Goal: Find specific page/section: Find specific page/section

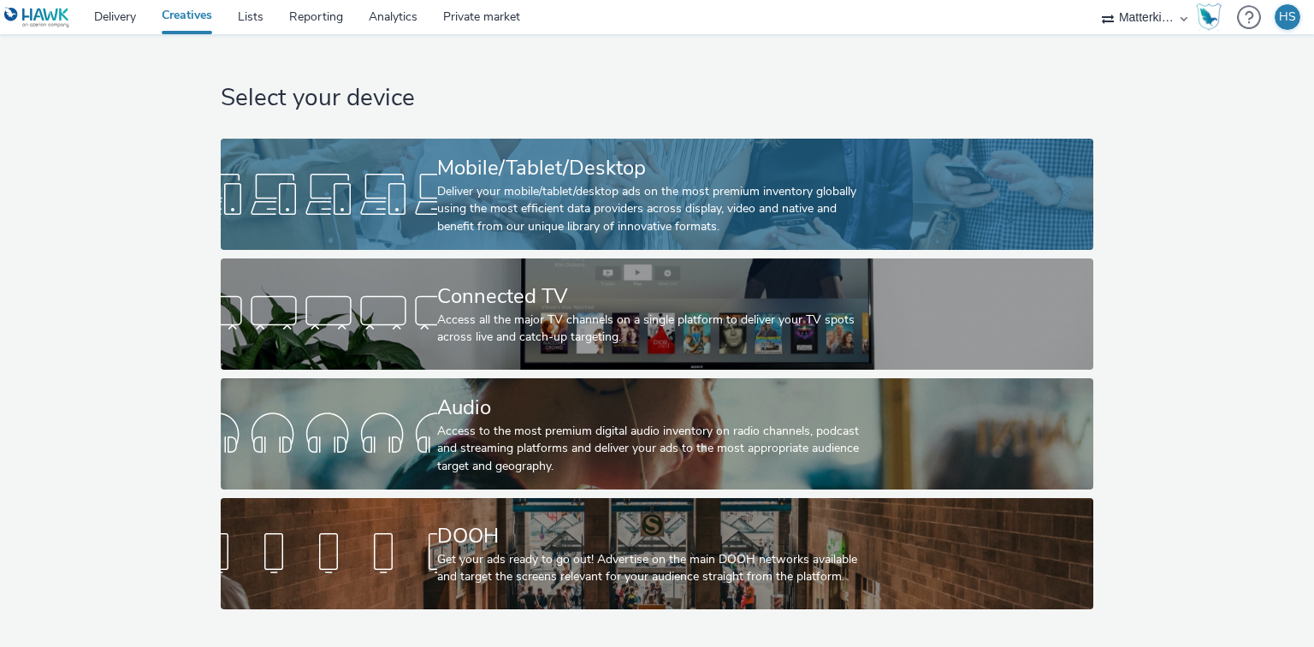
click at [530, 198] on div "Deliver your mobile/tablet/desktop ads on the most premium inventory globally u…" at bounding box center [653, 209] width 433 height 52
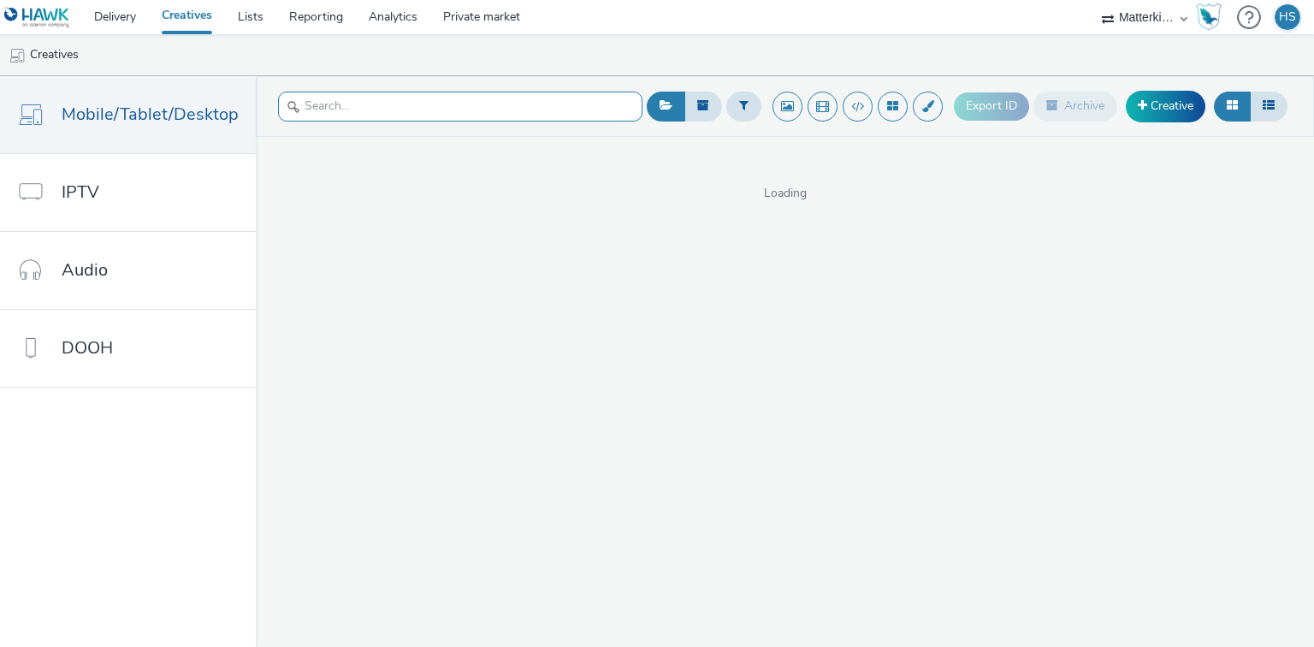
click at [390, 109] on input "text" at bounding box center [460, 107] width 364 height 30
type input "loose"
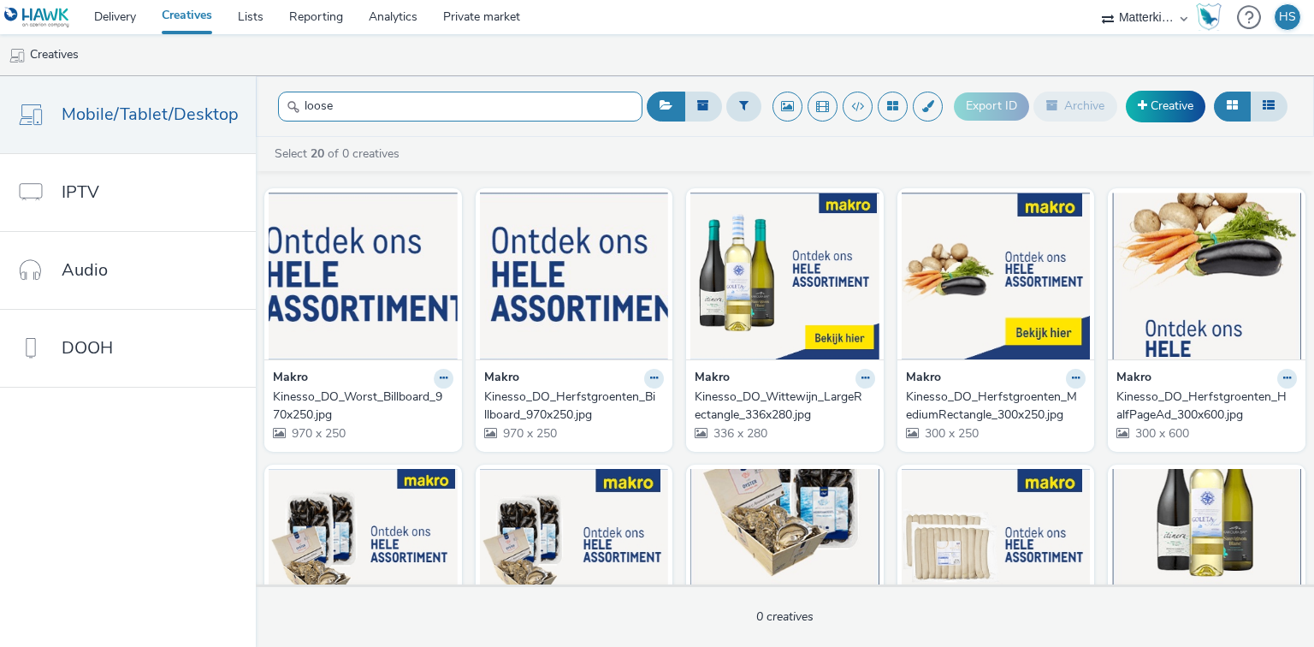
click at [399, 104] on input "loose" at bounding box center [460, 107] width 364 height 30
drag, startPoint x: 322, startPoint y: 103, endPoint x: 159, endPoint y: 81, distance: 163.9
click at [159, 81] on div "Mobile/Tablet/Desktop IPTV Audio DOOH loose Export ID Archive Creative Select 2…" at bounding box center [657, 361] width 1314 height 571
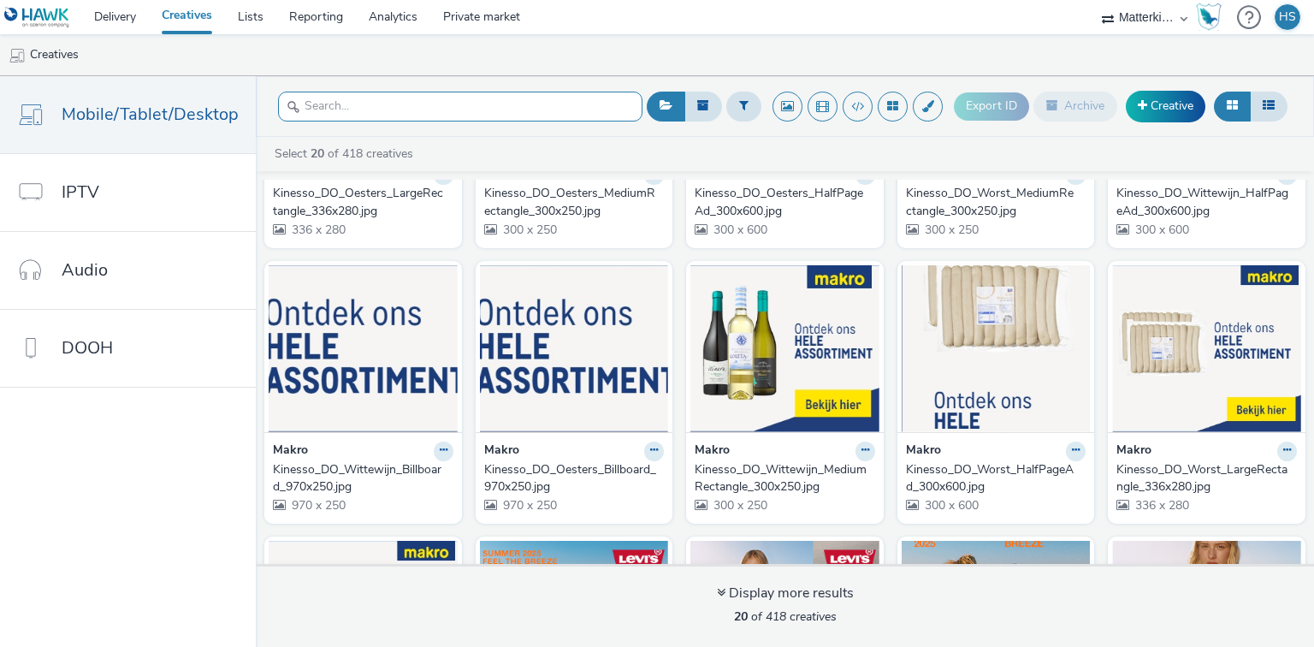
scroll to position [733, 0]
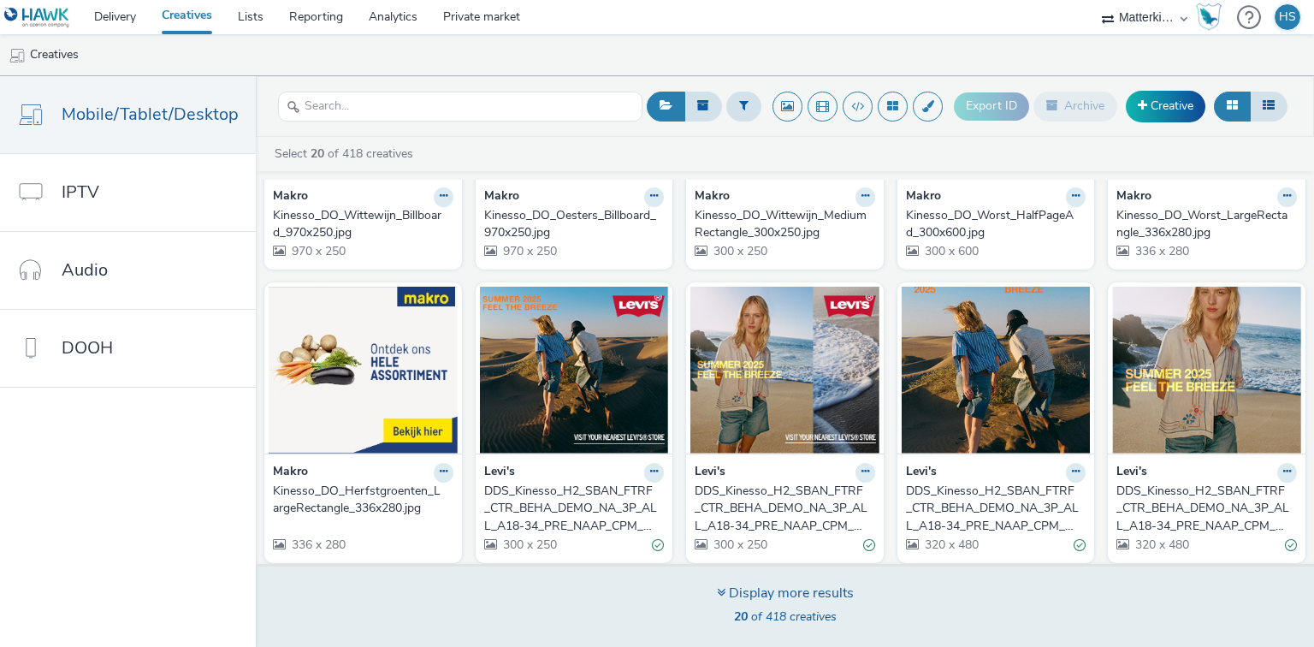
click at [754, 601] on div "Display more results" at bounding box center [785, 593] width 137 height 20
click at [718, 593] on icon at bounding box center [721, 592] width 9 height 14
click at [800, 612] on span "20 of 418 creatives" at bounding box center [785, 616] width 103 height 16
click at [761, 595] on div "Display more results" at bounding box center [785, 593] width 137 height 20
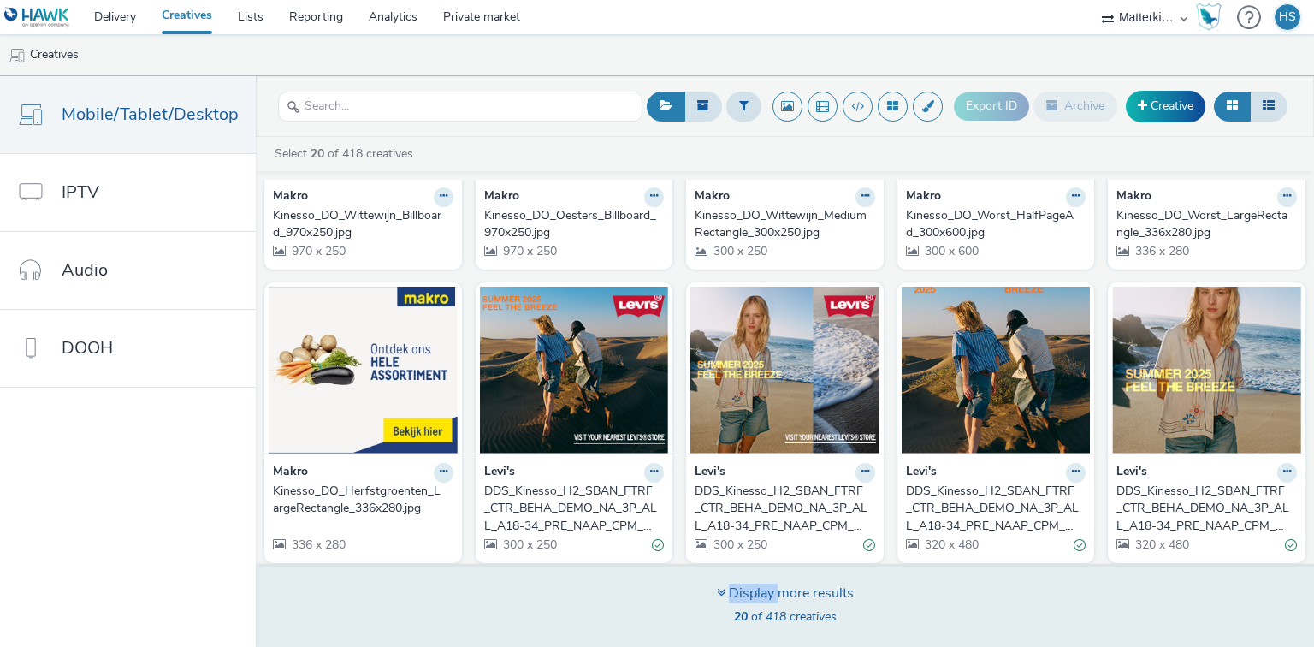
click at [761, 595] on div "Display more results" at bounding box center [785, 593] width 137 height 20
click at [722, 593] on icon at bounding box center [721, 592] width 9 height 14
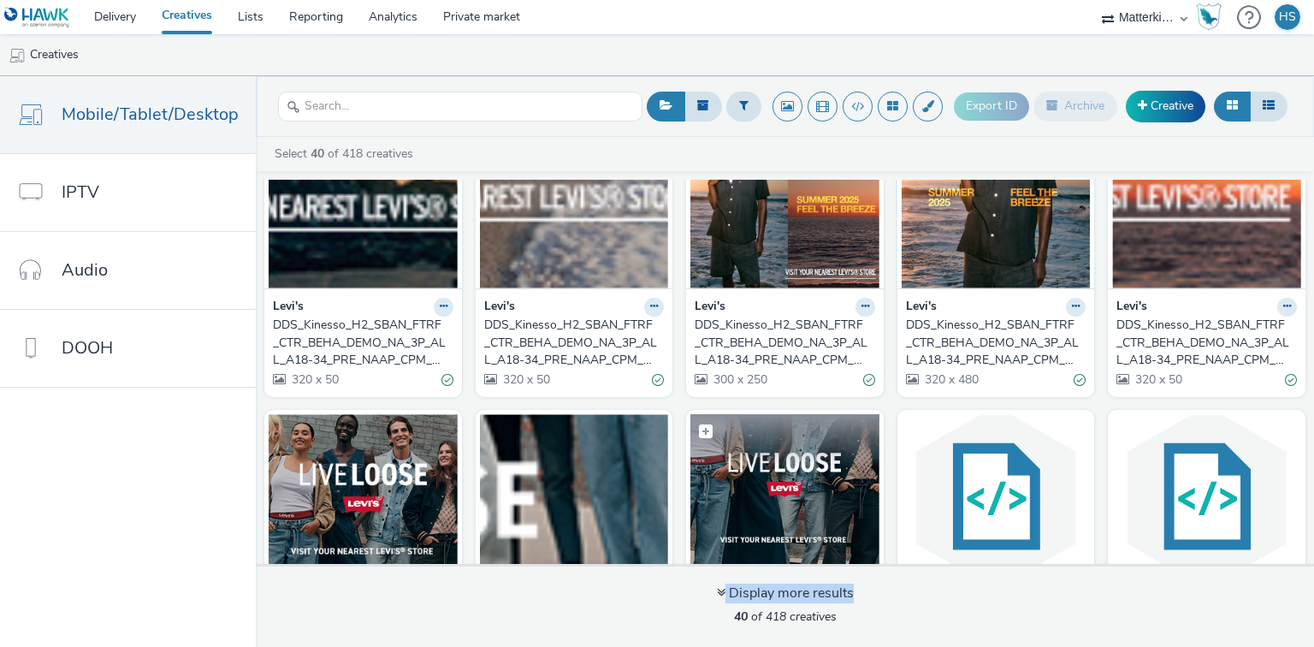
scroll to position [1349, 0]
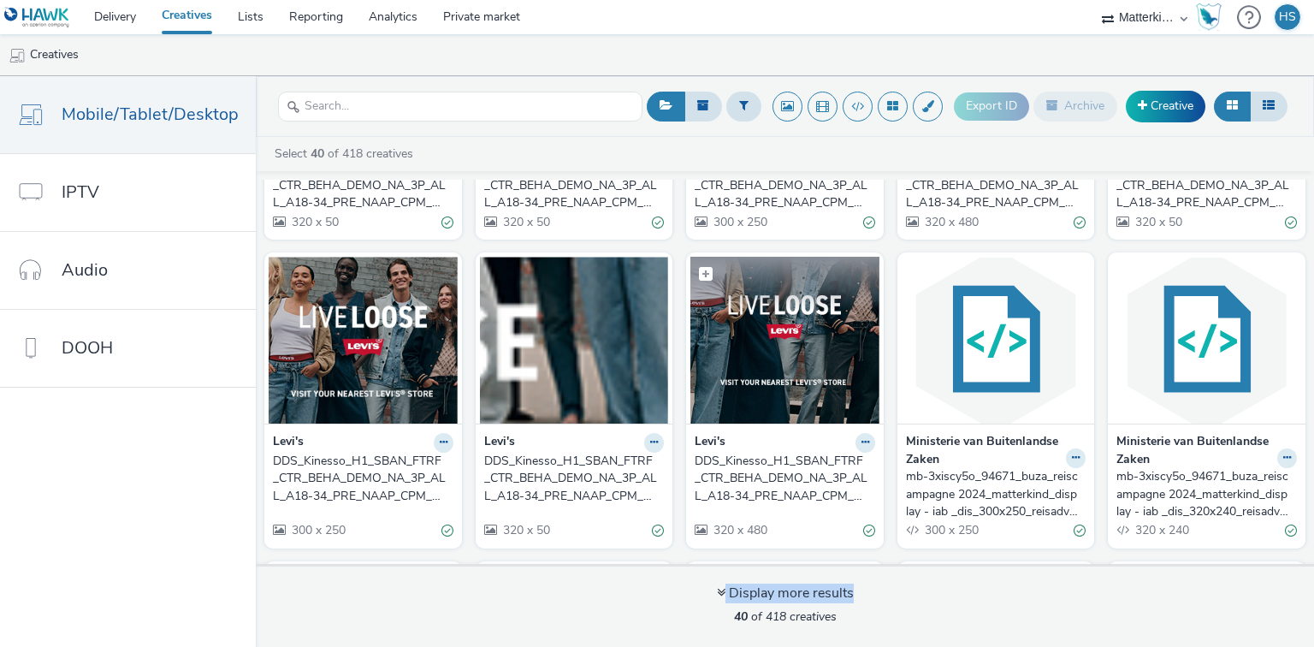
click at [778, 370] on img at bounding box center [784, 340] width 189 height 167
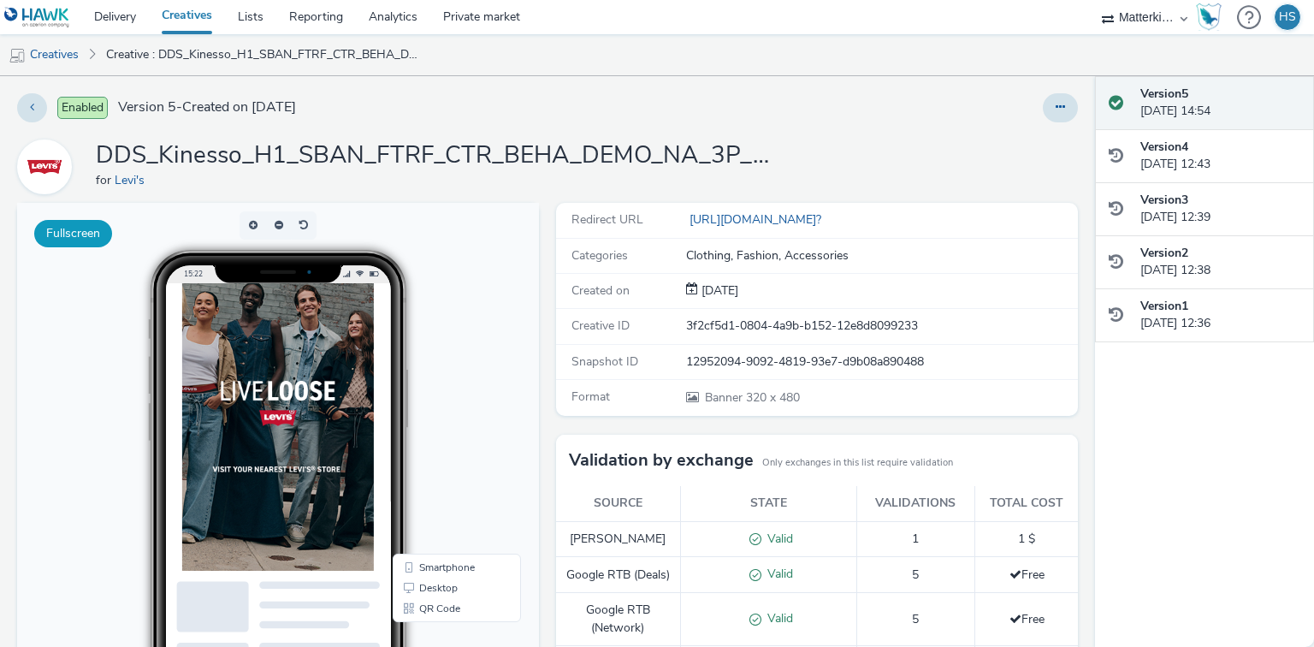
click at [76, 241] on button "Fullscreen" at bounding box center [73, 233] width 78 height 27
click at [49, 59] on link "Creatives" at bounding box center [43, 54] width 87 height 41
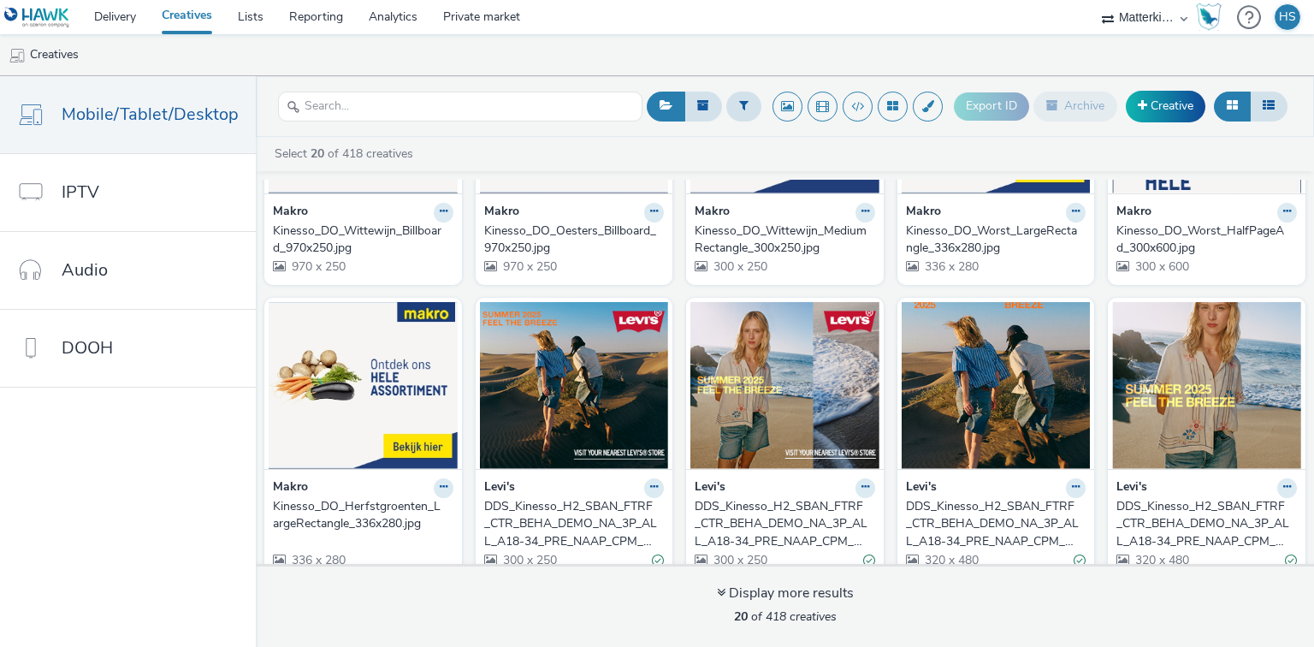
scroll to position [733, 0]
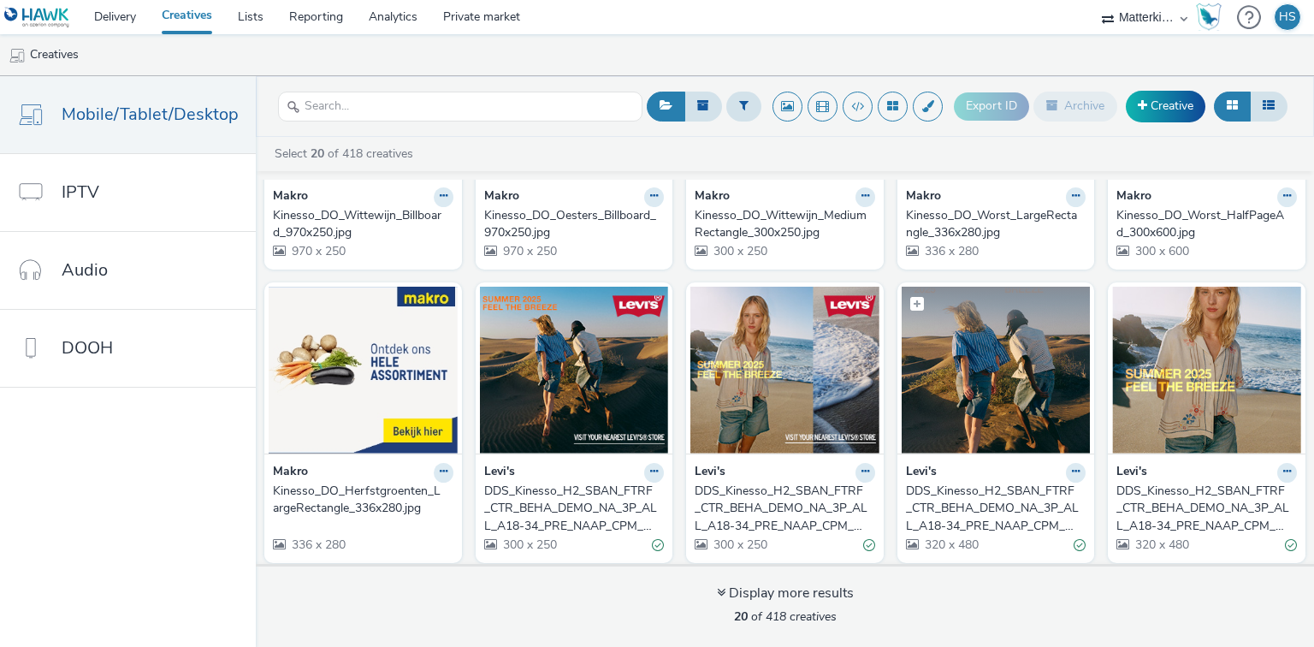
click at [978, 398] on img at bounding box center [996, 370] width 189 height 167
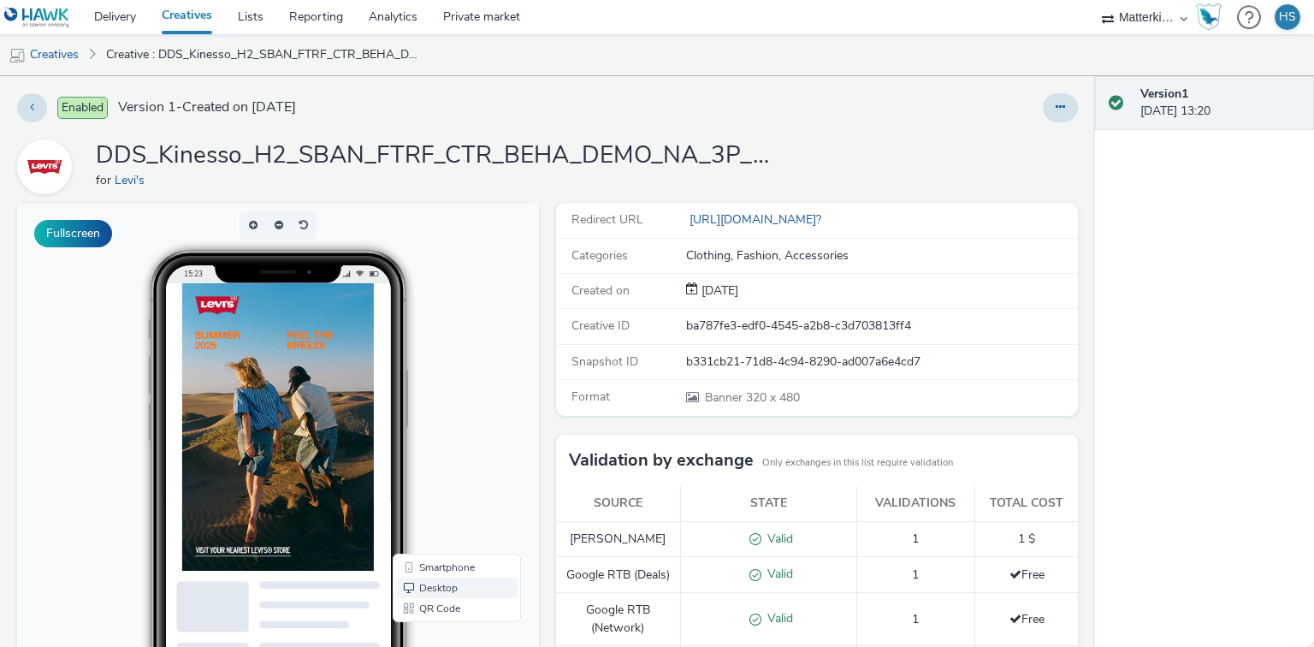
click at [435, 581] on link "Desktop" at bounding box center [456, 587] width 121 height 21
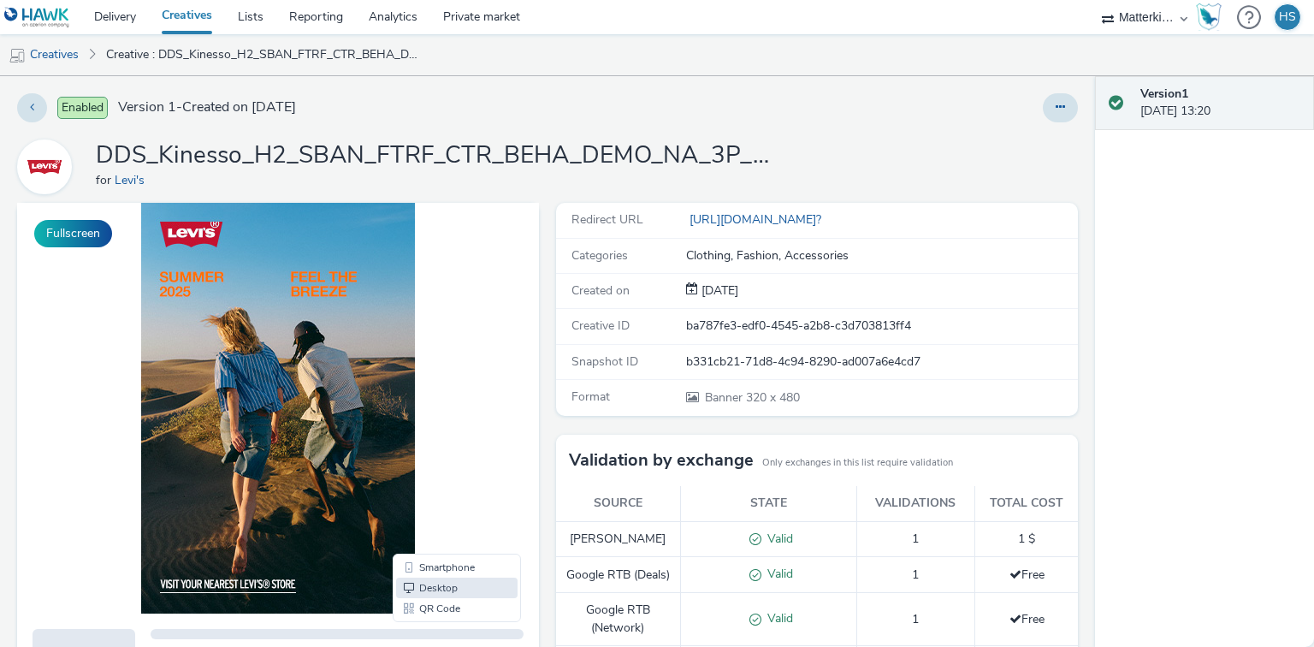
click at [476, 485] on div at bounding box center [278, 408] width 522 height 411
click at [78, 241] on button "Fullscreen" at bounding box center [73, 233] width 78 height 27
